Goal: Task Accomplishment & Management: Manage account settings

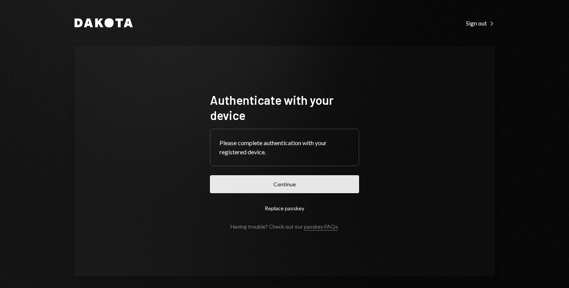
click at [289, 177] on button "Continue" at bounding box center [284, 184] width 149 height 18
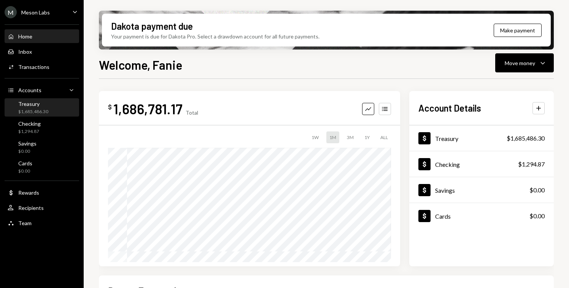
click at [37, 113] on div "$1,685,486.30" at bounding box center [33, 111] width 30 height 6
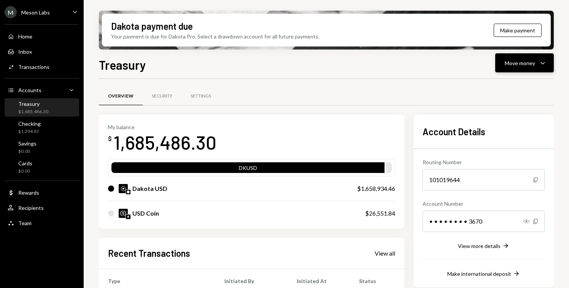
click at [542, 65] on icon "Caret Down" at bounding box center [542, 62] width 9 height 9
click at [503, 82] on div "Send" at bounding box center [519, 86] width 56 height 8
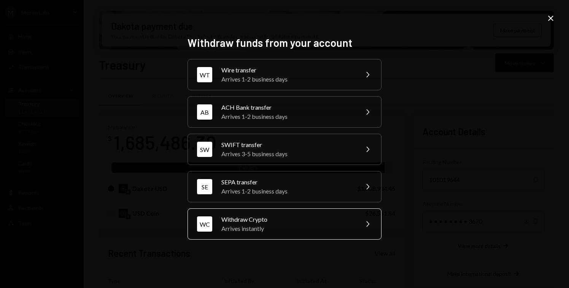
click at [310, 219] on div "Withdraw Crypto" at bounding box center [287, 219] width 132 height 9
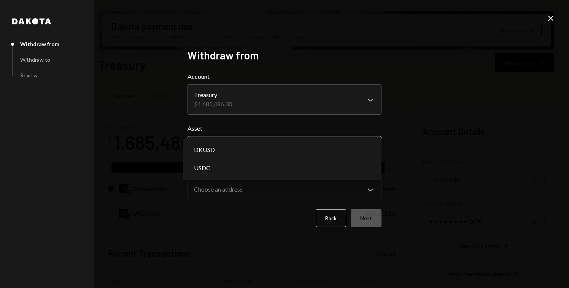
click at [249, 142] on body "M Meson Labs Caret Down Home Home Inbox Inbox Activities Transactions Accounts …" at bounding box center [284, 144] width 569 height 288
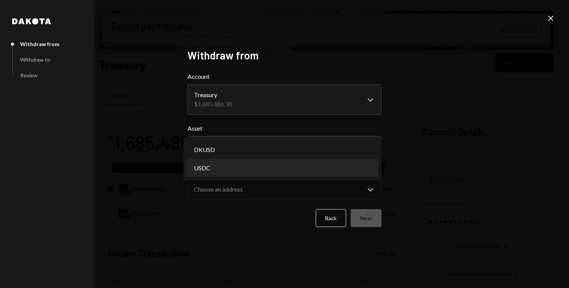
select select "****"
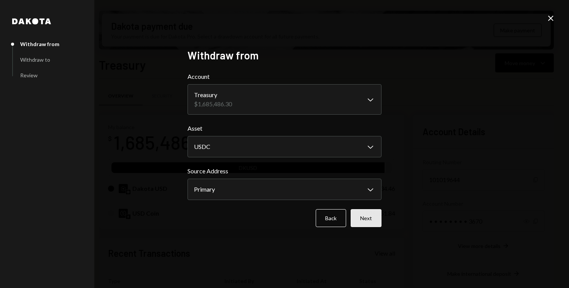
click at [374, 216] on button "Next" at bounding box center [366, 218] width 31 height 18
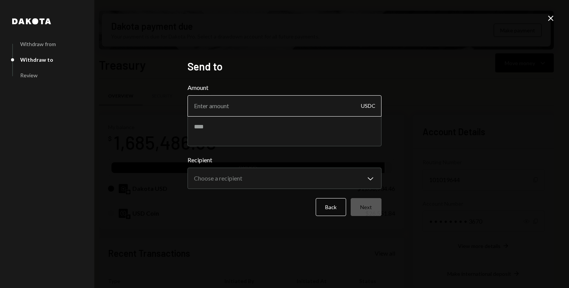
click at [248, 109] on input "Amount" at bounding box center [285, 105] width 194 height 21
paste input "15095.22"
type input "15095.22"
click at [218, 129] on textarea at bounding box center [285, 131] width 194 height 30
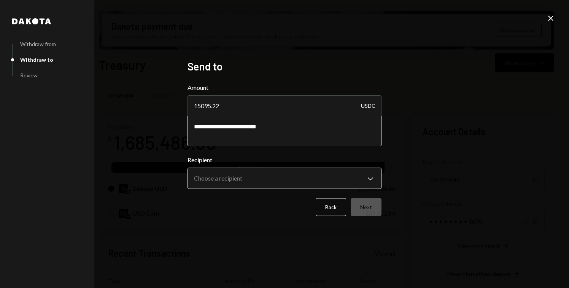
type textarea "**********"
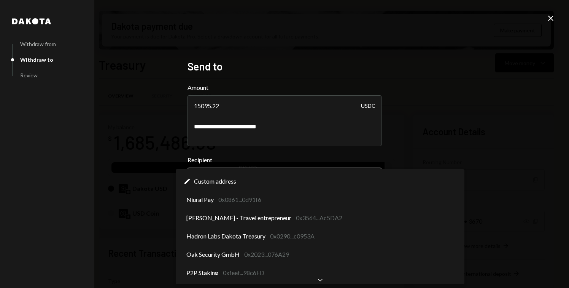
click at [244, 173] on body "M Meson Labs Caret Down Home Home Inbox Inbox Activities Transactions Accounts …" at bounding box center [284, 144] width 569 height 288
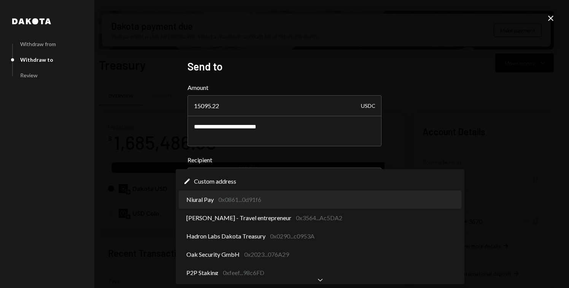
select select "**********"
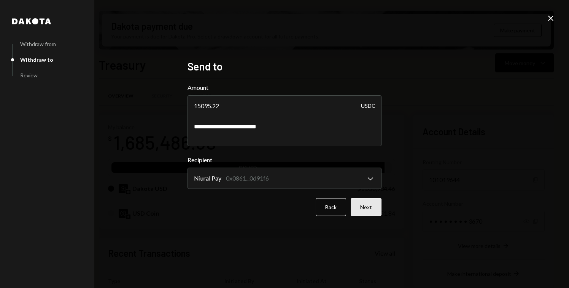
click at [362, 204] on button "Next" at bounding box center [366, 207] width 31 height 18
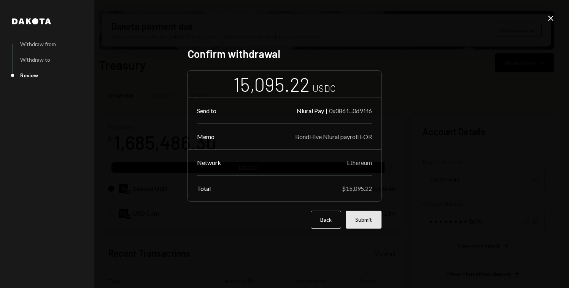
click at [369, 222] on button "Submit" at bounding box center [364, 219] width 36 height 18
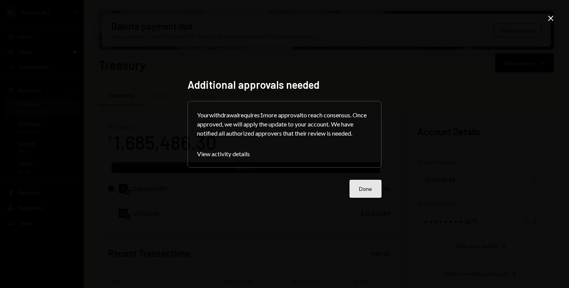
click at [371, 192] on button "Done" at bounding box center [366, 189] width 32 height 18
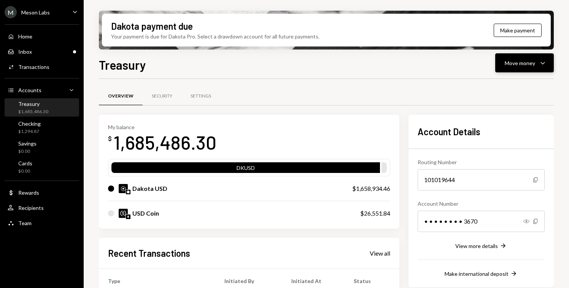
click at [526, 64] on div "Move money" at bounding box center [520, 63] width 30 height 8
click at [514, 80] on div "Withdraw Send" at bounding box center [513, 85] width 76 height 17
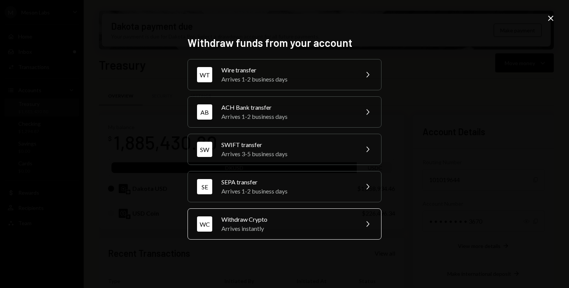
click at [265, 221] on div "Withdraw Crypto" at bounding box center [287, 219] width 132 height 9
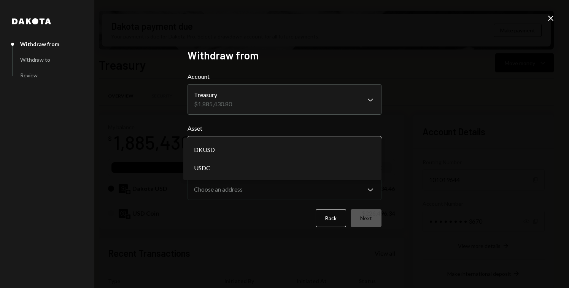
click at [270, 154] on body "M Meson Labs Caret Down Home Home Inbox Inbox Activities Transactions Accounts …" at bounding box center [284, 144] width 569 height 288
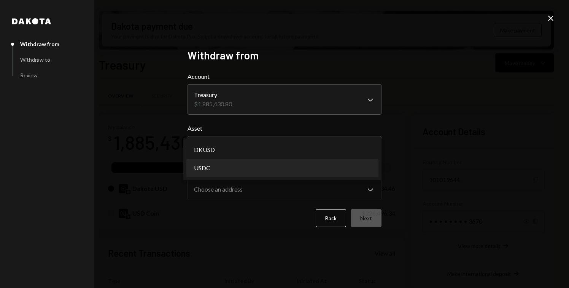
select select "****"
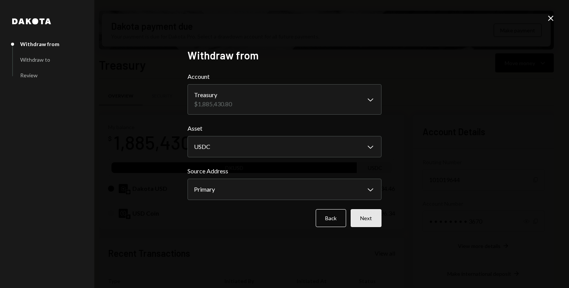
click at [373, 222] on button "Next" at bounding box center [366, 218] width 31 height 18
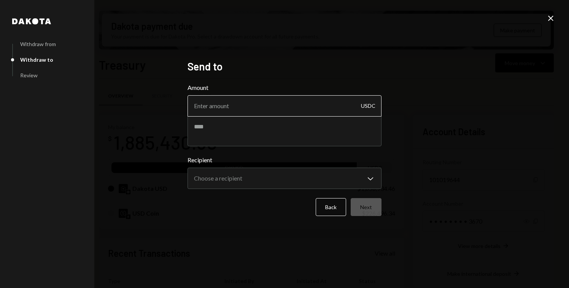
click at [256, 97] on input "Amount" at bounding box center [285, 105] width 194 height 21
paste input "40623.54"
type input "40623.54"
click at [235, 128] on textarea at bounding box center [285, 131] width 194 height 30
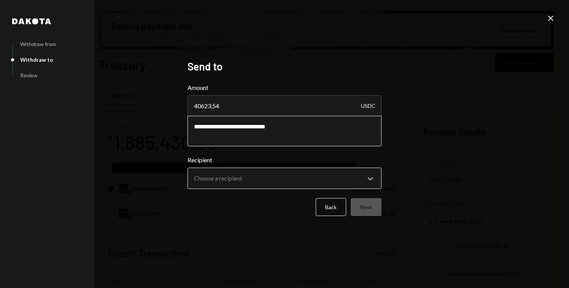
type textarea "**********"
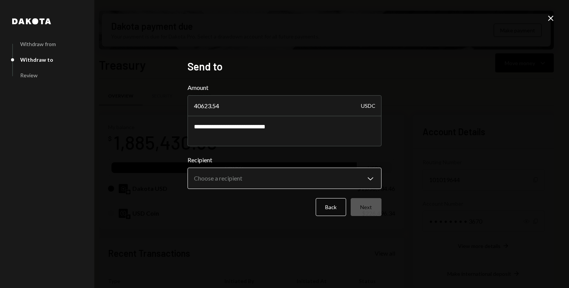
click at [212, 179] on body "M Meson Labs Caret Down Home Home Inbox Inbox Activities Transactions Accounts …" at bounding box center [284, 144] width 569 height 288
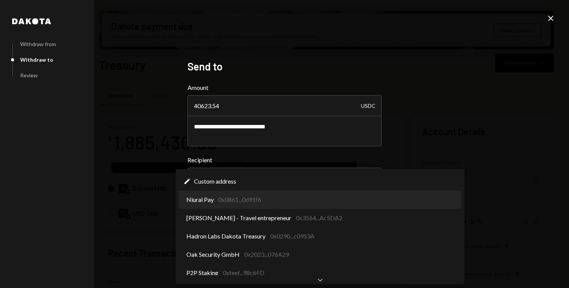
select select "**********"
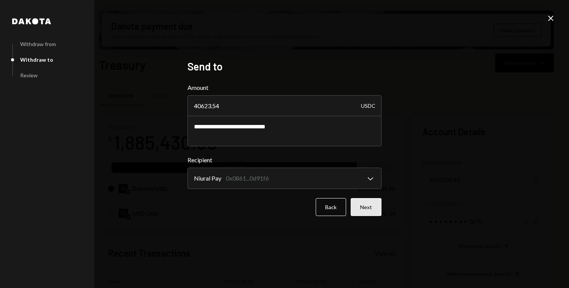
click at [360, 207] on button "Next" at bounding box center [366, 207] width 31 height 18
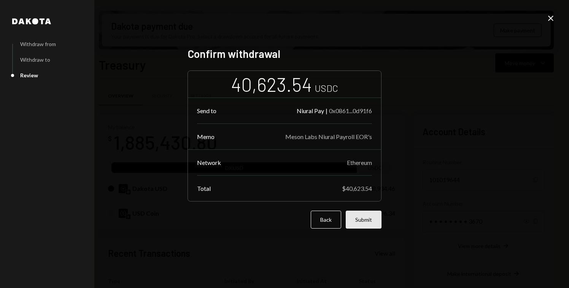
click at [365, 222] on button "Submit" at bounding box center [364, 219] width 36 height 18
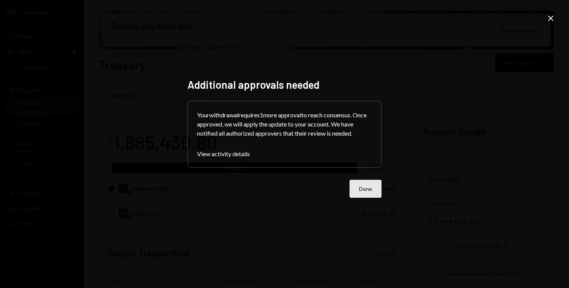
click at [355, 192] on button "Done" at bounding box center [366, 189] width 32 height 18
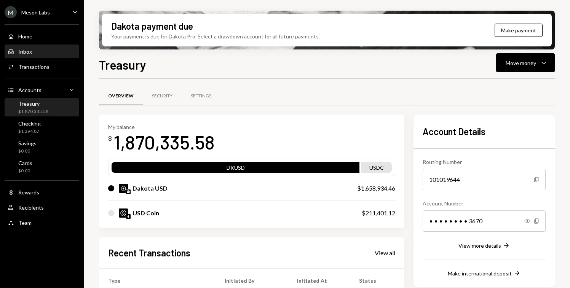
click at [41, 51] on div "Inbox Inbox" at bounding box center [42, 51] width 68 height 7
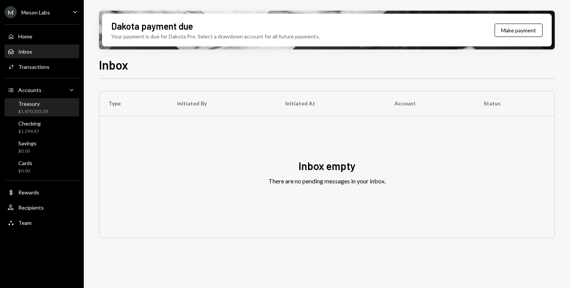
click at [37, 105] on div "Treasury" at bounding box center [33, 103] width 30 height 6
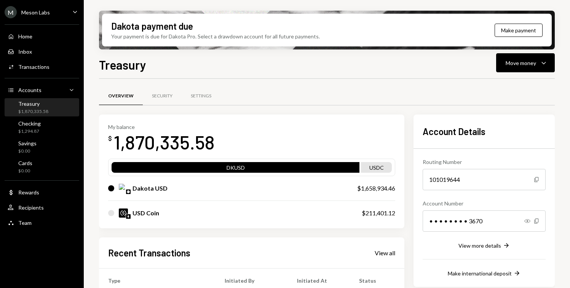
click at [43, 74] on div "Home Home Inbox Inbox Activities Transactions Accounts Accounts Caret Down Trea…" at bounding box center [42, 125] width 84 height 211
click at [44, 72] on div "Activities Transactions" at bounding box center [42, 67] width 68 height 13
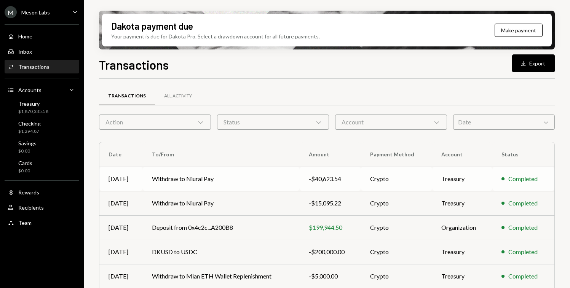
click at [208, 177] on td "Withdraw to Niural Pay" at bounding box center [221, 179] width 157 height 24
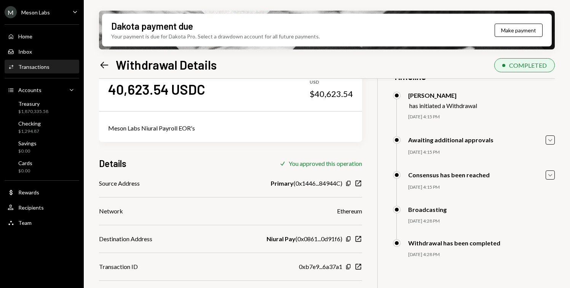
scroll to position [61, 0]
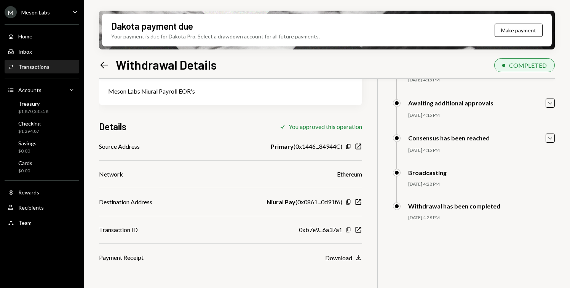
click at [349, 229] on icon "Copy" at bounding box center [348, 230] width 6 height 6
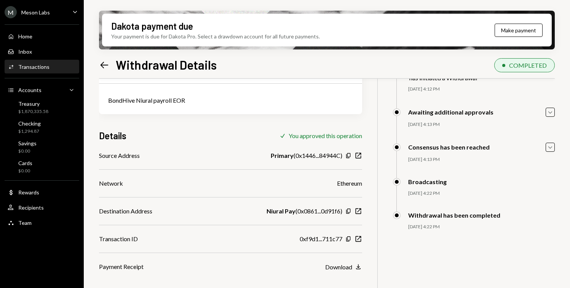
scroll to position [61, 0]
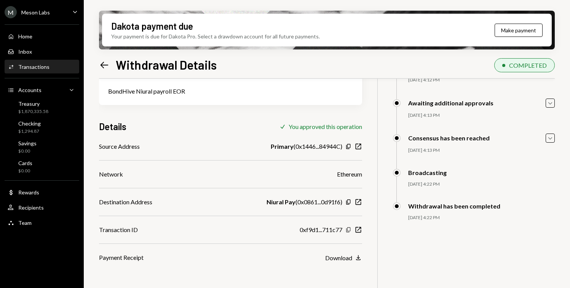
click at [349, 229] on icon "Copy" at bounding box center [348, 230] width 6 height 6
click at [48, 11] on div "Meson Labs" at bounding box center [35, 12] width 29 height 6
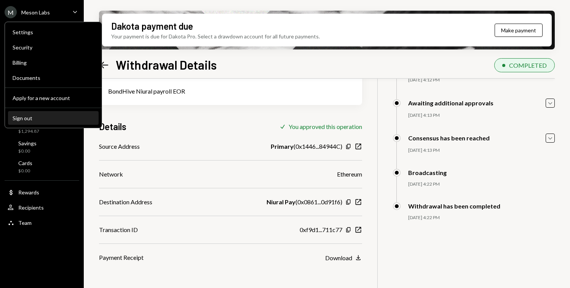
click at [36, 118] on div "Sign out" at bounding box center [53, 118] width 81 height 6
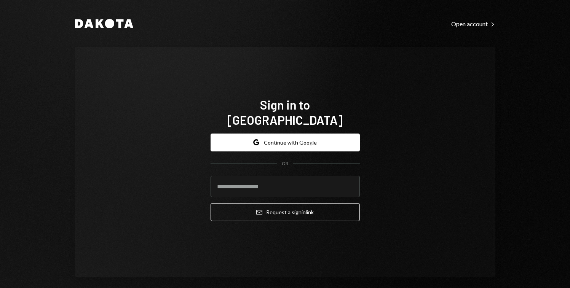
click at [277, 127] on div "Google Continue with Google OR Email Request a sign in link" at bounding box center [284, 177] width 149 height 100
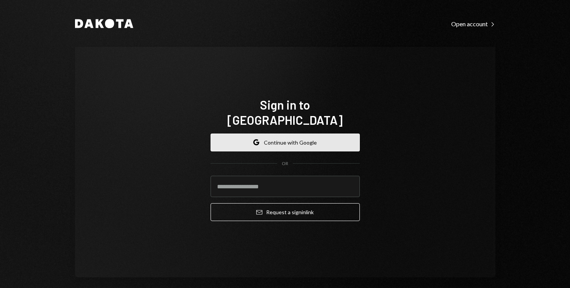
click at [268, 141] on button "Google Continue with Google" at bounding box center [284, 143] width 149 height 18
